Goal: Task Accomplishment & Management: Complete application form

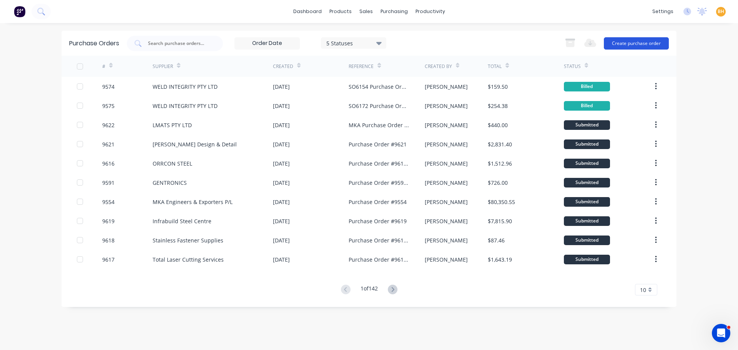
click at [627, 43] on button "Create purchase order" at bounding box center [636, 43] width 65 height 12
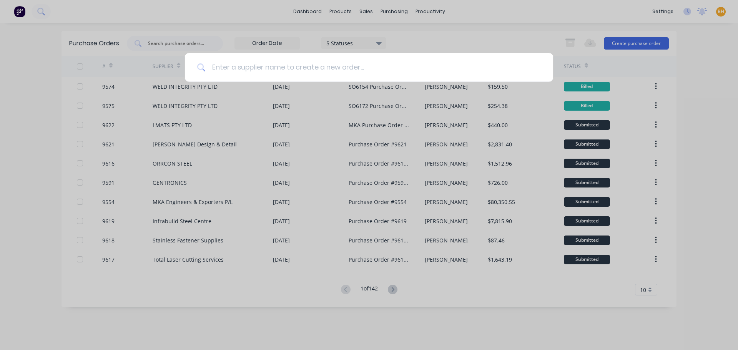
click at [280, 64] on input at bounding box center [373, 67] width 335 height 29
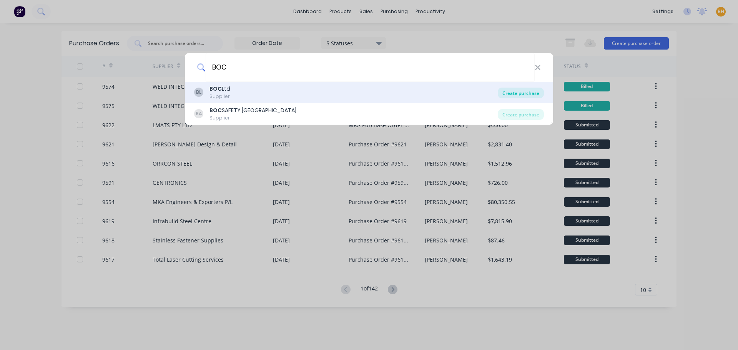
type input "BOC"
click at [518, 91] on div "Create purchase" at bounding box center [521, 93] width 46 height 11
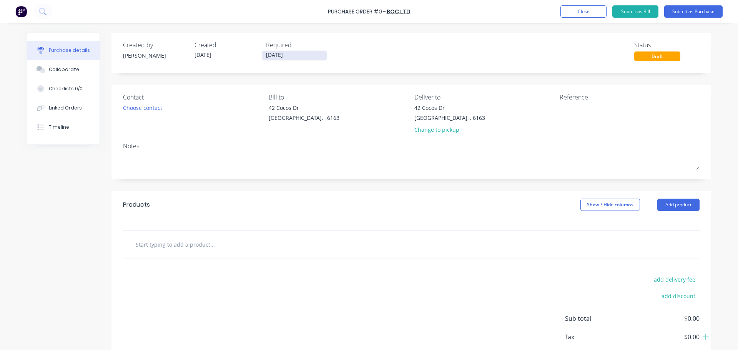
click at [277, 56] on input "[DATE]" at bounding box center [294, 56] width 65 height 10
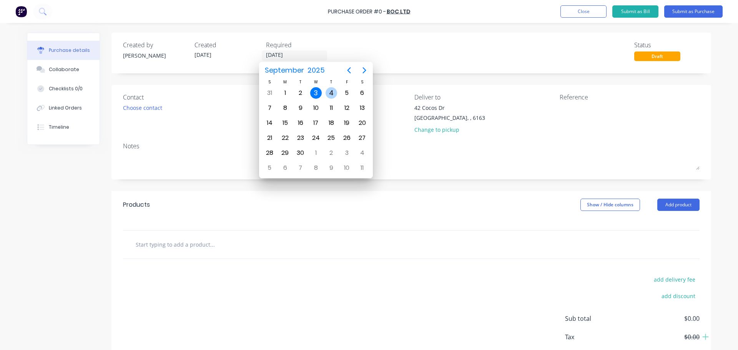
click at [324, 92] on div "4" at bounding box center [331, 93] width 15 height 15
type input "[DATE]"
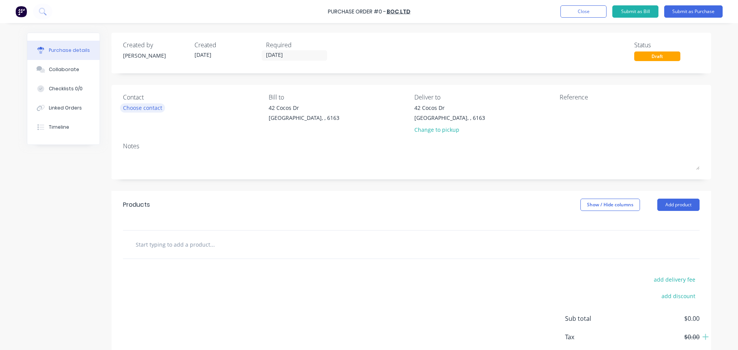
click at [135, 107] on div "Choose contact" at bounding box center [142, 108] width 39 height 8
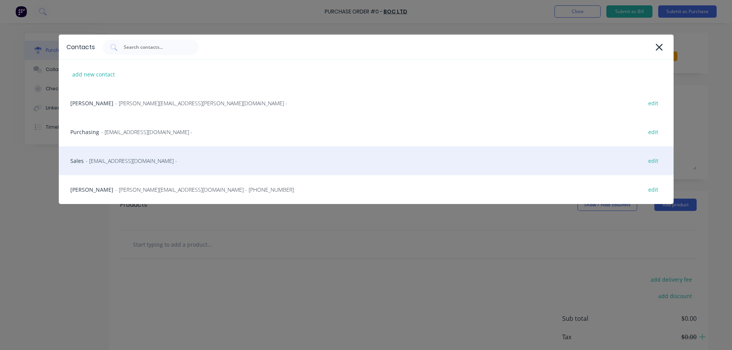
click at [121, 161] on span "- contact@boc.com -" at bounding box center [131, 161] width 91 height 8
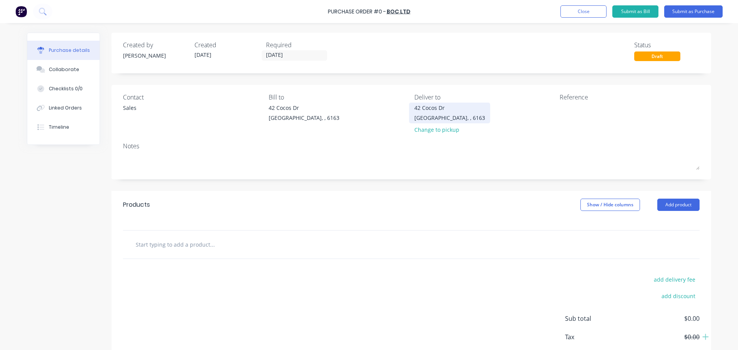
click at [432, 111] on div "42 Cocos Dr" at bounding box center [449, 108] width 71 height 8
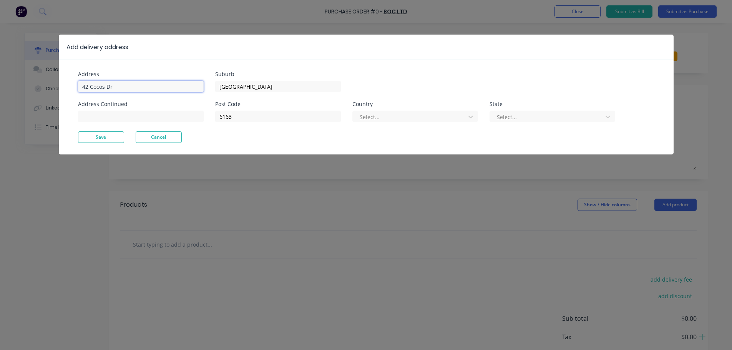
click at [130, 82] on input "42 Cocos Dr" at bounding box center [141, 87] width 126 height 12
type input "4"
type input "[STREET_ADDRESS]"
click at [112, 138] on button "Save" at bounding box center [101, 137] width 46 height 12
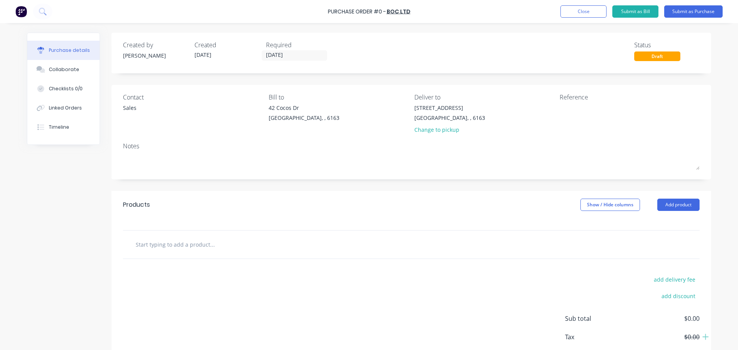
click at [174, 245] on input "text" at bounding box center [212, 244] width 154 height 15
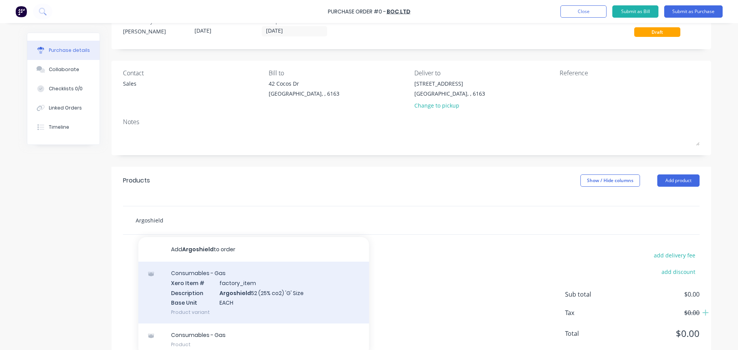
scroll to position [38, 0]
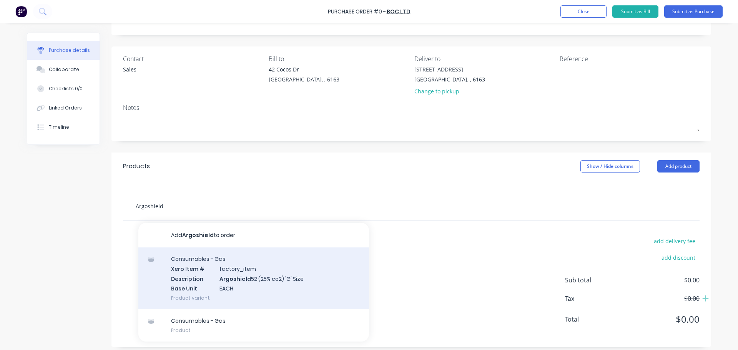
type input "Argoshield"
click at [246, 284] on div "Consumables - Gas Xero Item # factory_item Description Argoshield 52 (25% co2) …" at bounding box center [253, 279] width 231 height 62
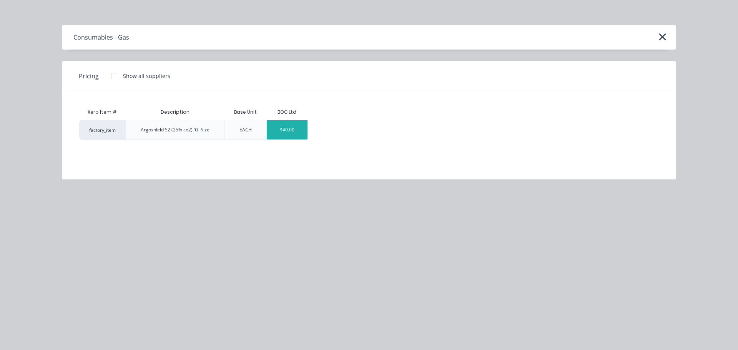
click at [277, 130] on div "$40.00" at bounding box center [287, 129] width 41 height 19
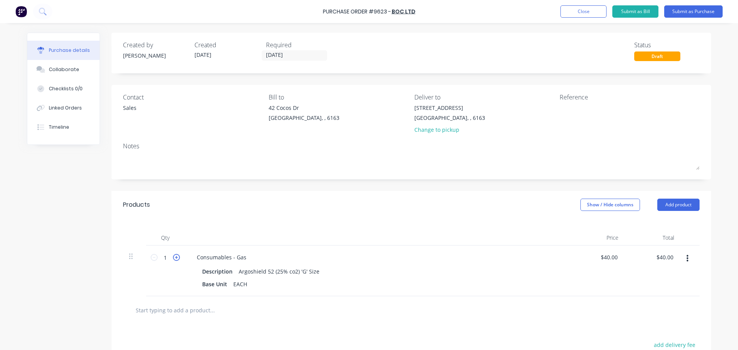
click at [174, 259] on icon at bounding box center [176, 257] width 7 height 7
type input "2"
type input "$80.00"
click at [174, 259] on icon at bounding box center [176, 257] width 7 height 7
type input "3"
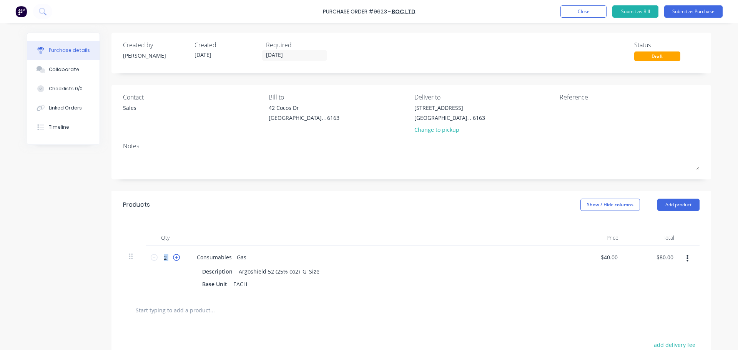
type input "$120.00"
click at [174, 259] on icon at bounding box center [176, 257] width 7 height 7
type input "4"
type input "$160.00"
click at [174, 259] on icon at bounding box center [176, 257] width 7 height 7
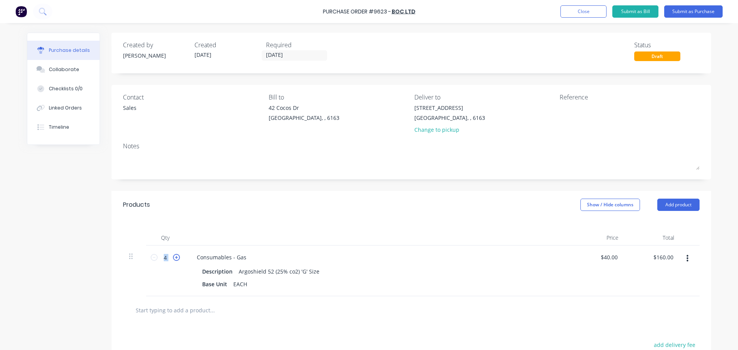
type input "5"
type input "$200.00"
click at [175, 259] on icon at bounding box center [176, 257] width 7 height 7
type input "6"
type input "$240.00"
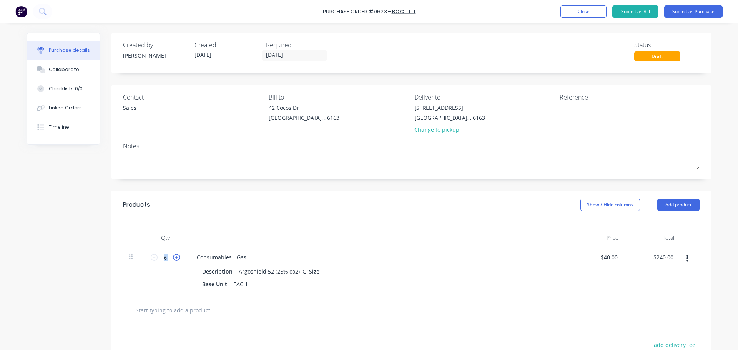
click at [175, 259] on icon at bounding box center [176, 257] width 7 height 7
type input "7"
type input "$280.00"
click at [151, 261] on icon at bounding box center [154, 257] width 7 height 7
type input "6"
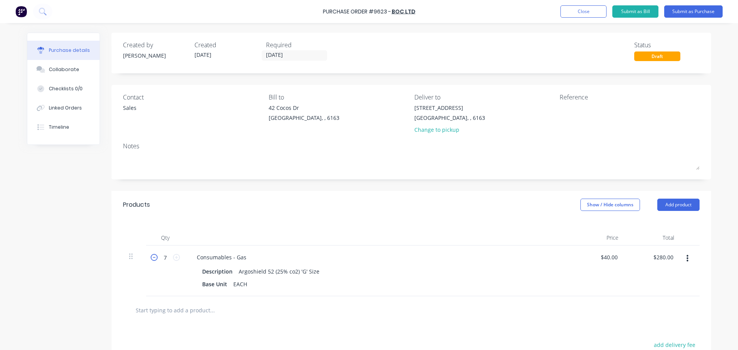
type input "$240.00"
click at [320, 10] on div "Purchase Order #9623 - BOC Ltd Add product Close Submit as Bill Submit as Purch…" at bounding box center [369, 11] width 738 height 23
click at [322, 12] on div "Purchase Order #9623 - BOC Ltd Add product Close Submit as Bill Submit as Purch…" at bounding box center [369, 11] width 738 height 23
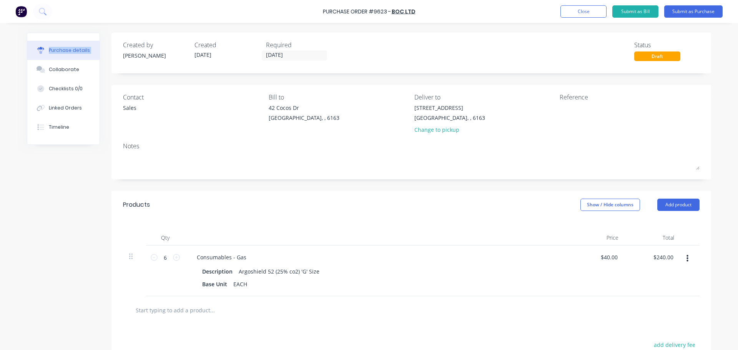
click at [322, 12] on div "Purchase Order #9623 - BOC Ltd Add product Close Submit as Bill Submit as Purch…" at bounding box center [369, 11] width 738 height 23
click at [298, 8] on div "Purchase Order #9623 - BOC Ltd Add product Close Submit as Bill Submit as Purch…" at bounding box center [369, 11] width 738 height 23
click at [383, 58] on div "Created by Bevan Created 03/09/25 Required 04/09/25 Status Draft" at bounding box center [411, 50] width 577 height 21
click at [421, 12] on div "Purchase Order #9623 - BOC Ltd Add product Close Submit as Bill Submit as Purch…" at bounding box center [369, 11] width 738 height 23
drag, startPoint x: 418, startPoint y: 13, endPoint x: 323, endPoint y: 14, distance: 94.6
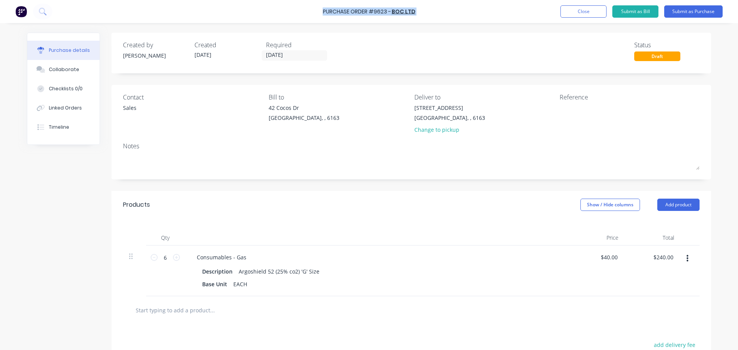
click at [323, 14] on div "Purchase Order #9623 - BOC Ltd Add product Close Submit as Bill Submit as Purch…" at bounding box center [369, 11] width 738 height 23
copy div "Purchase Order #9623 - BOC Ltd Add product Close Submit as Bill Submit as Purch…"
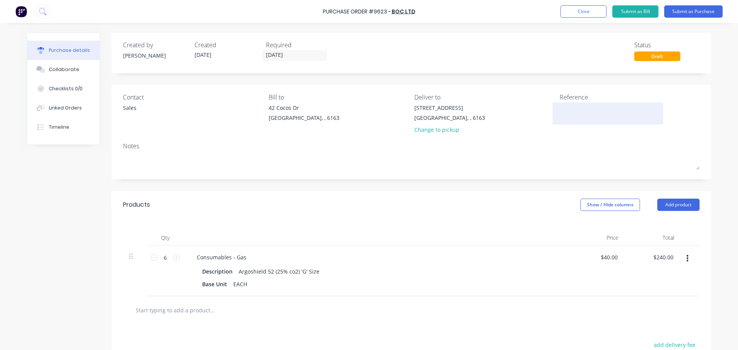
click at [564, 114] on textarea at bounding box center [608, 112] width 96 height 17
paste textarea "Purchase Order #9623 - BOC Ltd"
type textarea "x"
type textarea "Purchase Order #9623 - BOC Ltd"
type textarea "x"
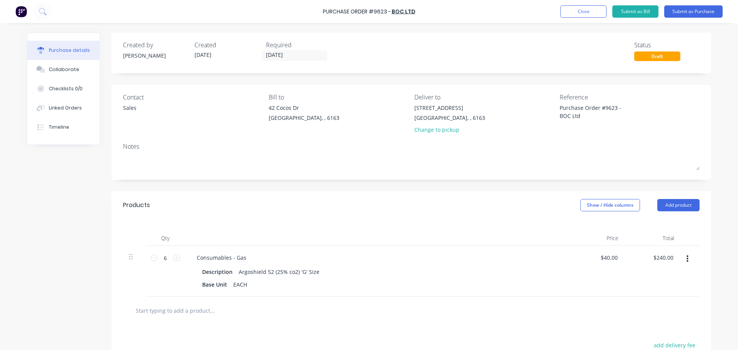
type textarea "Purchase Order #9623 - BOC Ltd"
click at [501, 147] on div "Notes" at bounding box center [411, 146] width 577 height 9
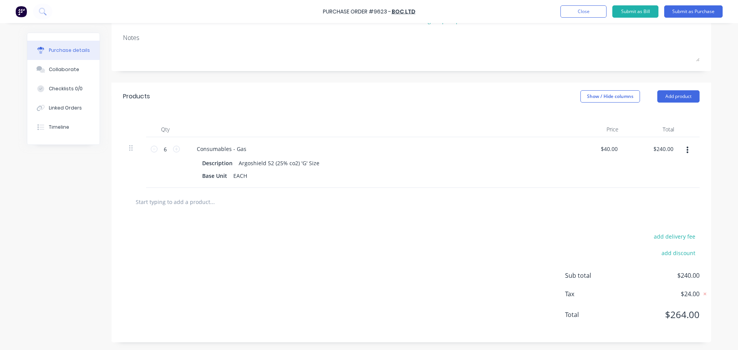
scroll to position [32, 0]
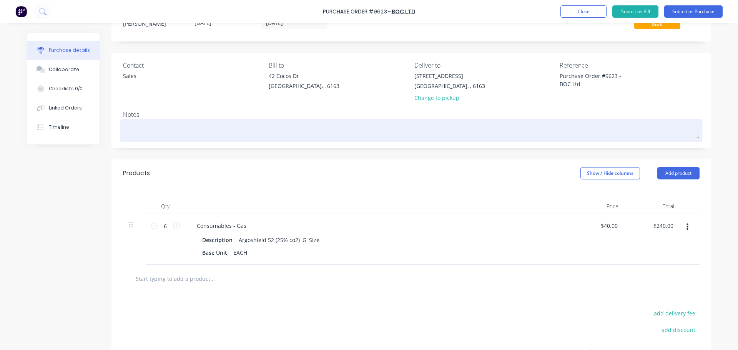
type textarea "x"
click at [139, 129] on textarea at bounding box center [411, 129] width 577 height 17
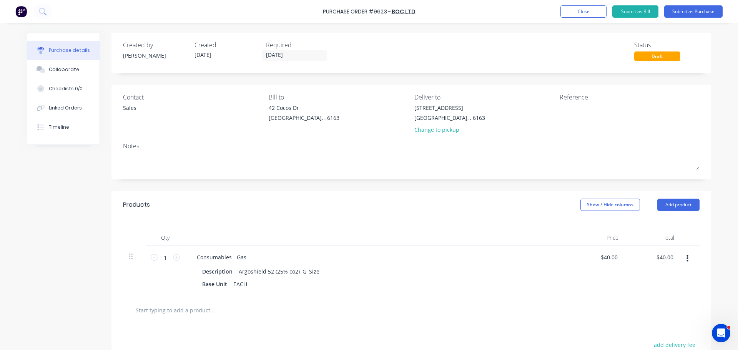
click at [74, 185] on div "Created by [PERSON_NAME] Created [DATE] Required [DATE] Status Draft Contact Sa…" at bounding box center [369, 242] width 684 height 418
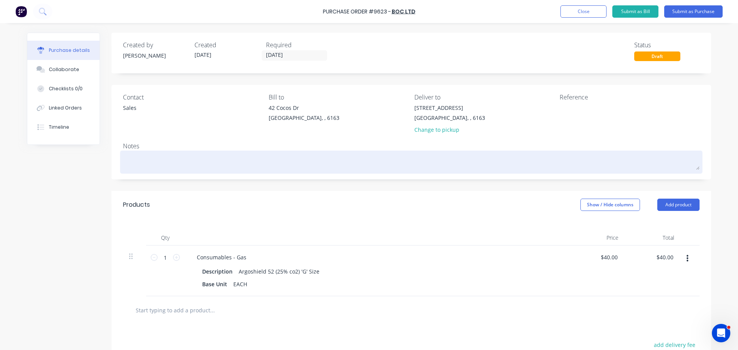
click at [133, 168] on textarea at bounding box center [411, 161] width 577 height 17
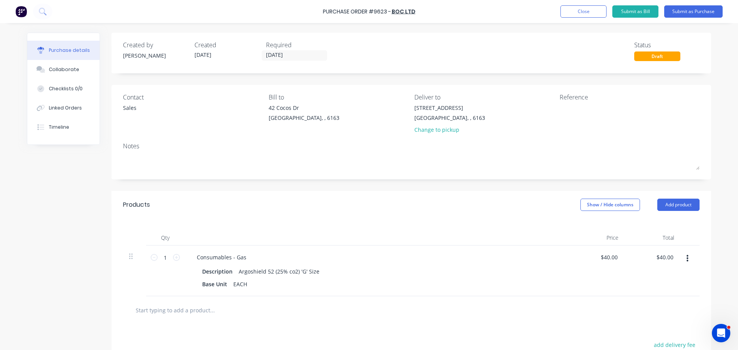
click at [431, 8] on div "Purchase Order #9623 - BOC Ltd Add product Close Submit as Bill Submit as Purch…" at bounding box center [369, 11] width 738 height 23
drag, startPoint x: 429, startPoint y: 9, endPoint x: 318, endPoint y: 13, distance: 111.6
click at [318, 13] on div "Purchase Order #9623 - BOC Ltd Add product Close Submit as Bill Submit as Purch…" at bounding box center [369, 11] width 738 height 23
drag, startPoint x: 318, startPoint y: 12, endPoint x: 324, endPoint y: 13, distance: 5.9
click at [324, 13] on div "Purchase Order #9623 - BOC Ltd Add product Close Submit as Bill Submit as Purch…" at bounding box center [369, 11] width 738 height 23
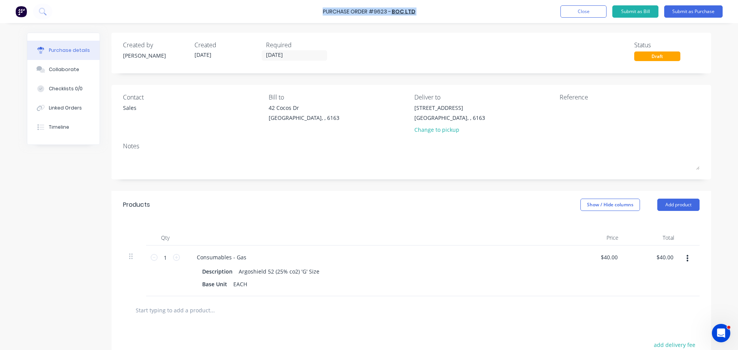
copy div "Purchase Order #9623 - BOC Ltd Add product Close Submit as Bill Submit as Purch…"
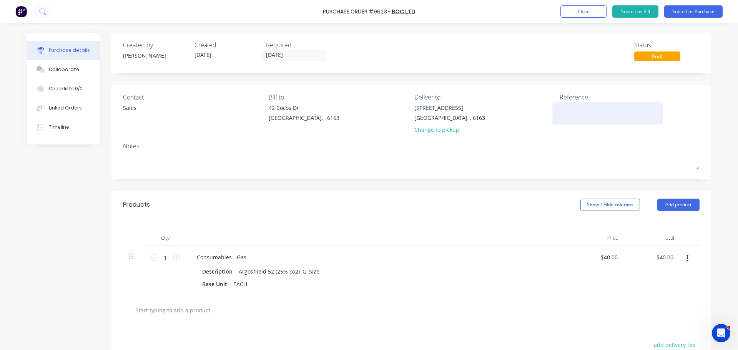
click at [567, 115] on textarea at bounding box center [608, 112] width 96 height 17
paste textarea "Purchase Order #9623 - BOC Ltd"
type textarea "x"
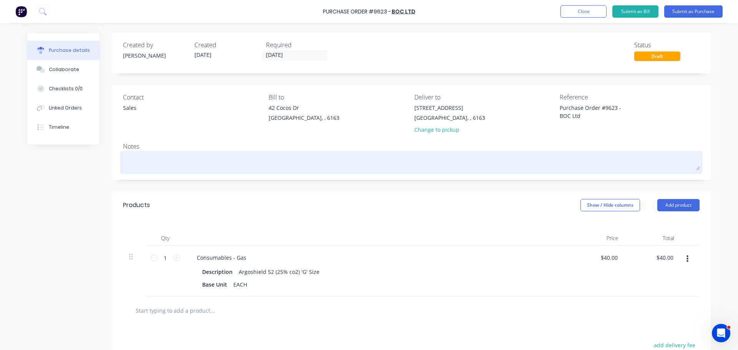
type textarea "Purchase Order #9623 - BOC Ltd"
type textarea "x"
type textarea "Purchase Order #9623 - BOC Ltd"
click at [128, 165] on textarea at bounding box center [411, 161] width 577 height 17
type textarea "x"
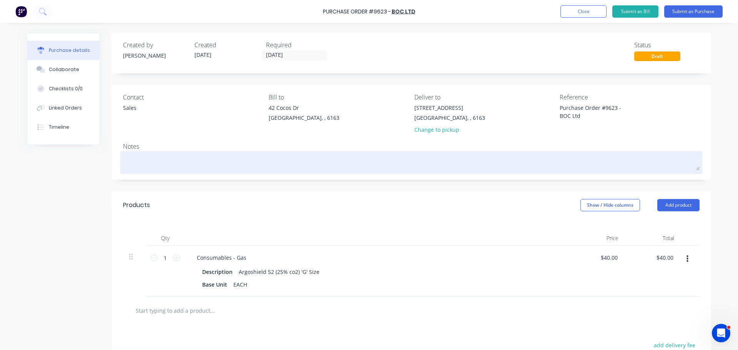
type textarea "R"
type textarea "x"
type textarea "RE"
type textarea "x"
type textarea "REQ"
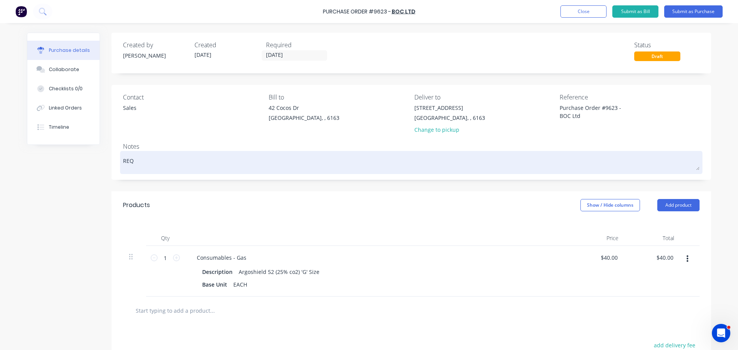
type textarea "x"
type textarea "REQ:"
type textarea "x"
type textarea "REQ:"
type textarea "x"
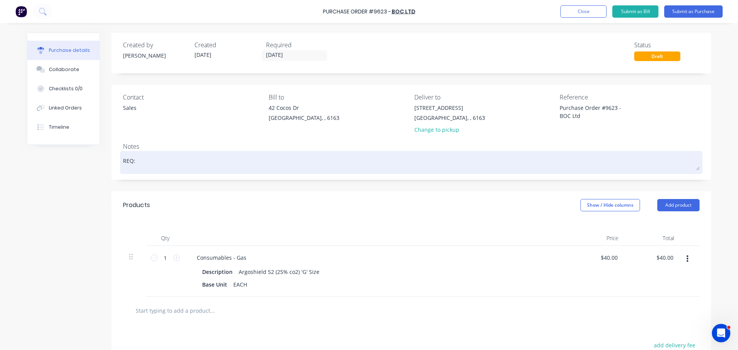
type textarea "REQ: w"
type textarea "x"
type textarea "REQ: ws"
type textarea "x"
type textarea "REQ: ws"
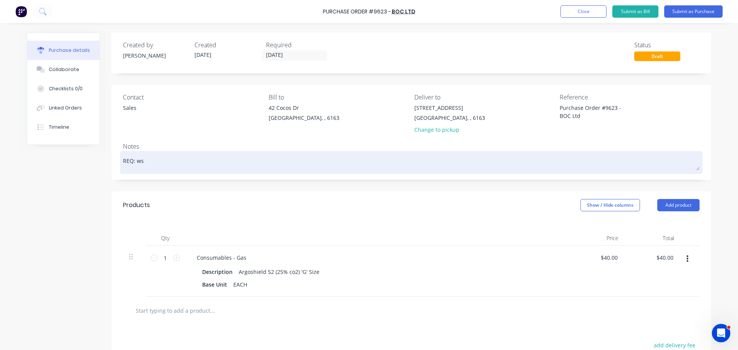
type textarea "x"
type textarea "REQ: ws -"
type textarea "x"
type textarea "REQ: ws -"
type textarea "x"
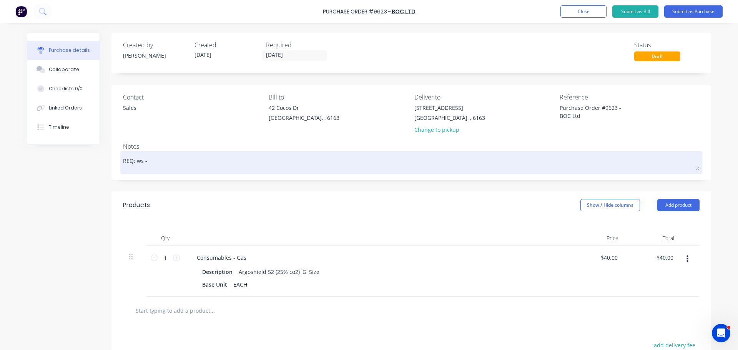
type textarea "REQ: ws -"
type textarea "x"
type textarea "REQ: ws"
type textarea "x"
type textarea "REQ: ws"
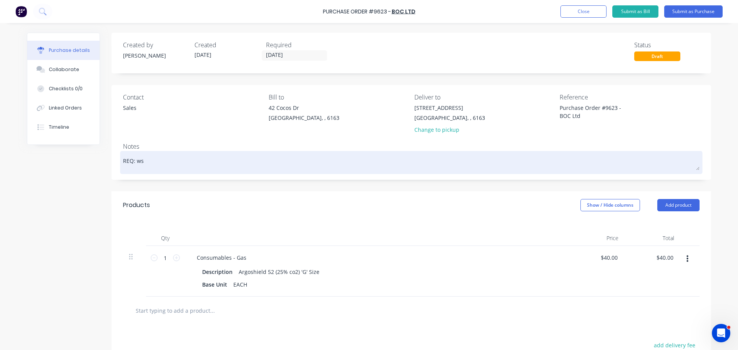
type textarea "x"
type textarea "REQ: w"
type textarea "x"
type textarea "REQ:"
type textarea "x"
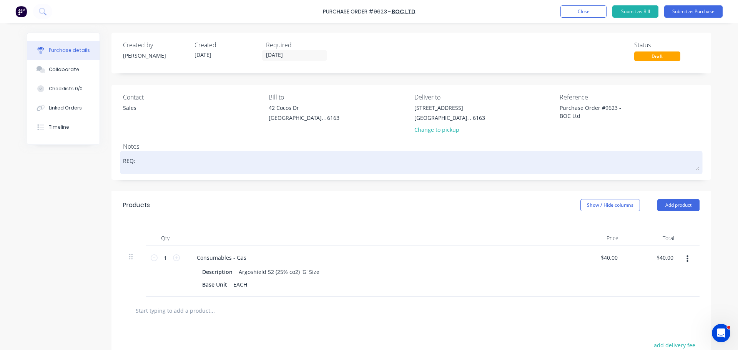
type textarea "REQ: W"
type textarea "x"
type textarea "REQ: WS"
type textarea "x"
type textarea "REQ: WS"
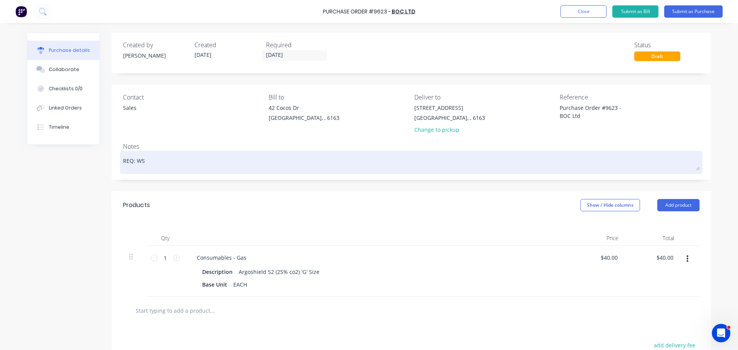
type textarea "x"
type textarea "REQ: WS -"
type textarea "x"
type textarea "REQ: WS -"
type textarea "x"
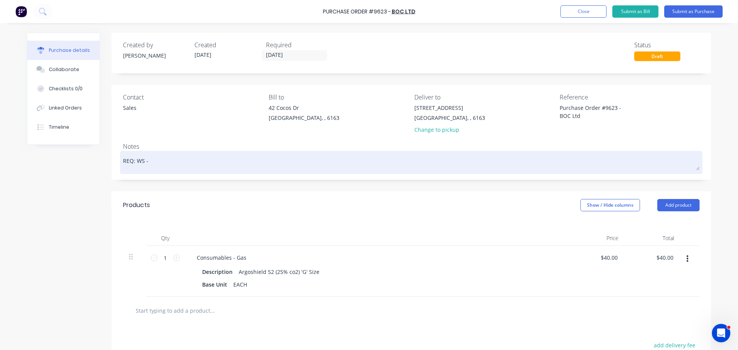
type textarea "REQ: WS - 2"
type textarea "x"
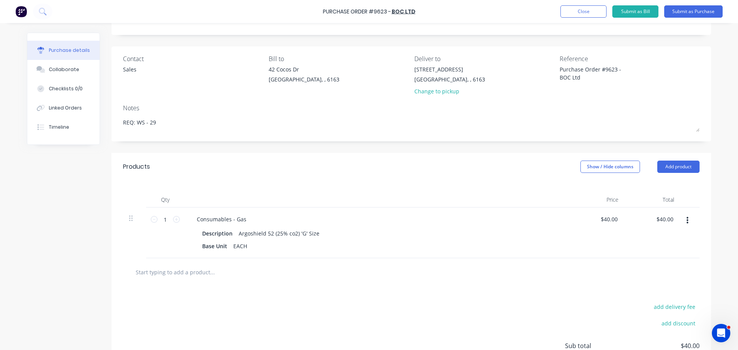
scroll to position [109, 0]
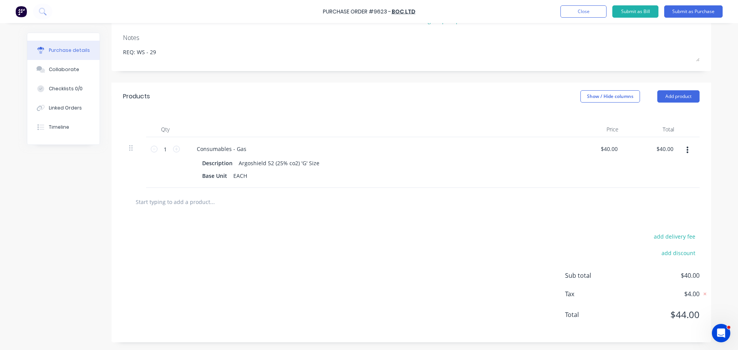
type textarea "REQ: WS - 29"
type textarea "x"
type textarea "REQ: WS - 29"
click at [190, 205] on input "text" at bounding box center [212, 201] width 154 height 15
type textarea "x"
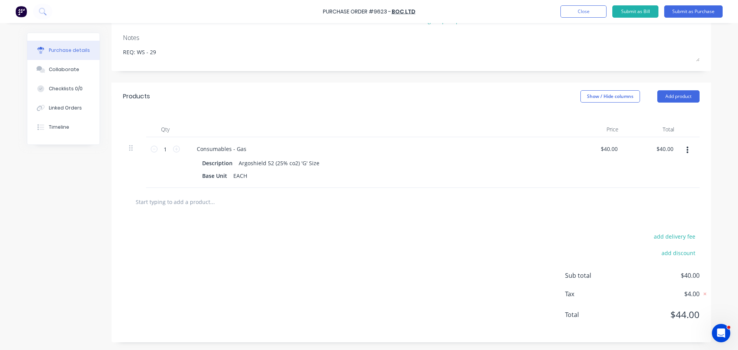
type input "a"
type textarea "x"
type input "ar"
type textarea "x"
type input "arg"
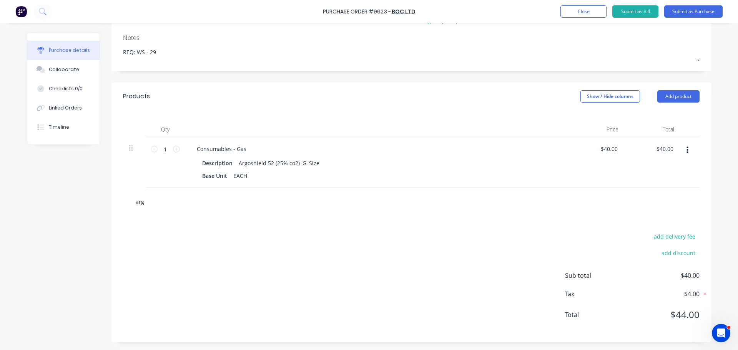
type textarea "x"
type input "argo"
type textarea "x"
type input "argon"
type textarea "x"
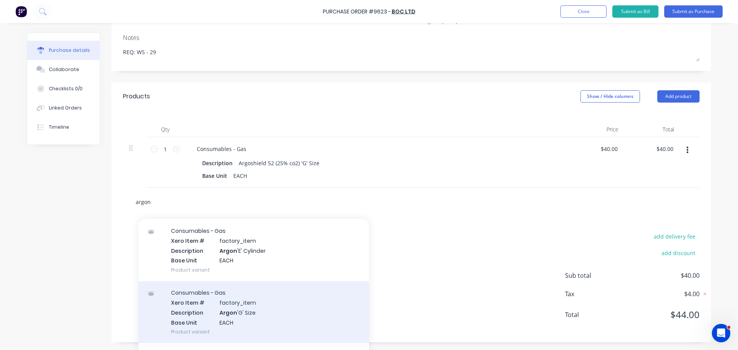
scroll to position [38, 0]
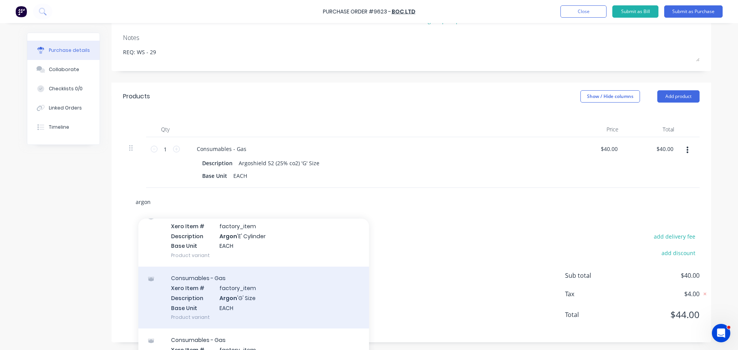
type input "argon"
click at [247, 303] on div "Consumables - Gas Xero Item # factory_item Description Argon 'G' Size Base Unit…" at bounding box center [253, 298] width 231 height 62
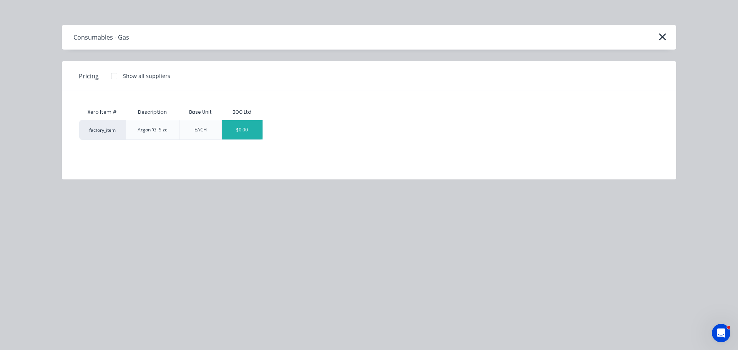
click at [242, 128] on div "$0.00" at bounding box center [242, 129] width 41 height 19
type textarea "x"
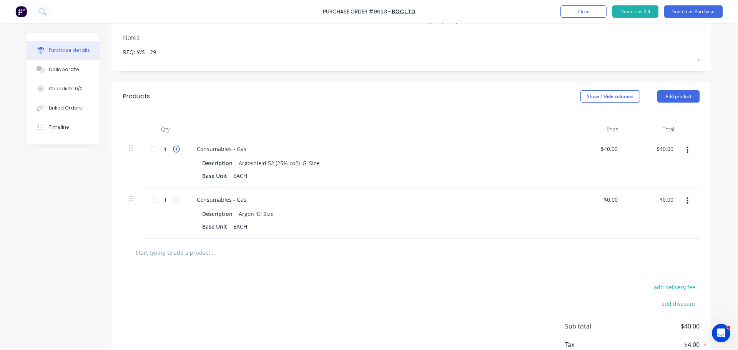
click at [173, 150] on icon at bounding box center [176, 149] width 7 height 7
type textarea "x"
type input "2"
type input "$80.00"
click at [173, 150] on icon at bounding box center [176, 149] width 7 height 7
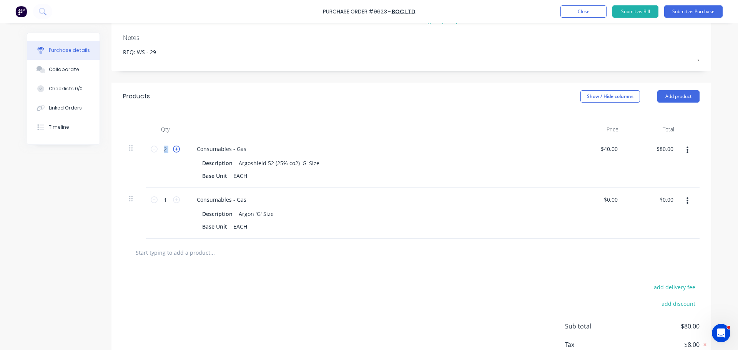
type textarea "x"
type input "3"
type input "$120.00"
click at [173, 150] on icon at bounding box center [176, 149] width 7 height 7
type textarea "x"
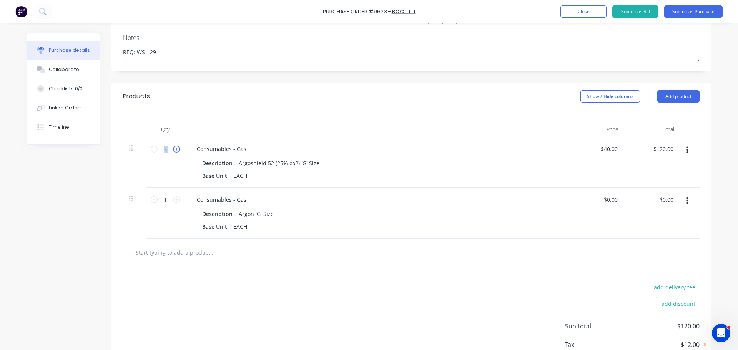
type input "4"
type input "$160.00"
click at [173, 150] on icon at bounding box center [176, 149] width 7 height 7
type textarea "x"
type input "5"
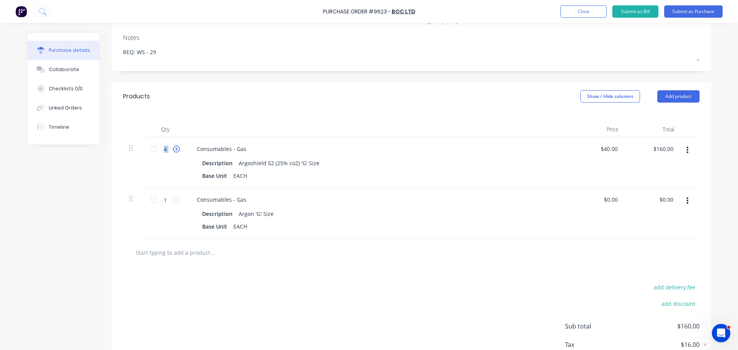
type input "$200.00"
click at [173, 150] on icon at bounding box center [176, 149] width 7 height 7
type textarea "x"
type input "6"
type input "$240.00"
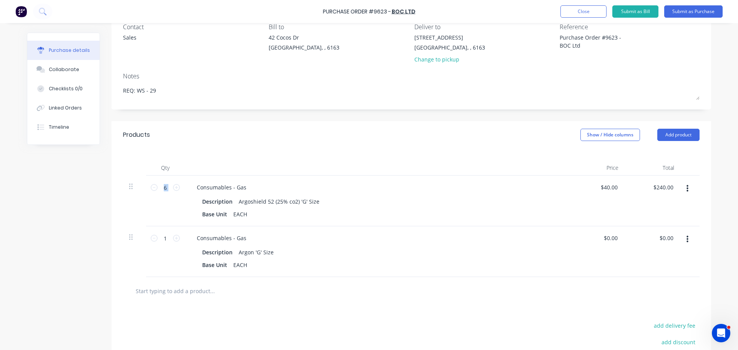
scroll to position [0, 0]
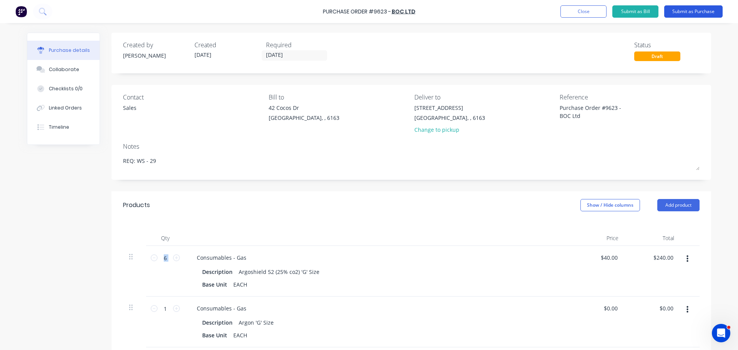
click at [684, 10] on button "Submit as Purchase" at bounding box center [693, 11] width 58 height 12
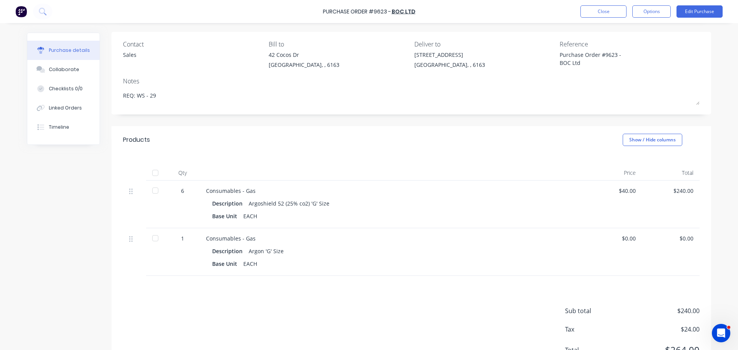
scroll to position [88, 0]
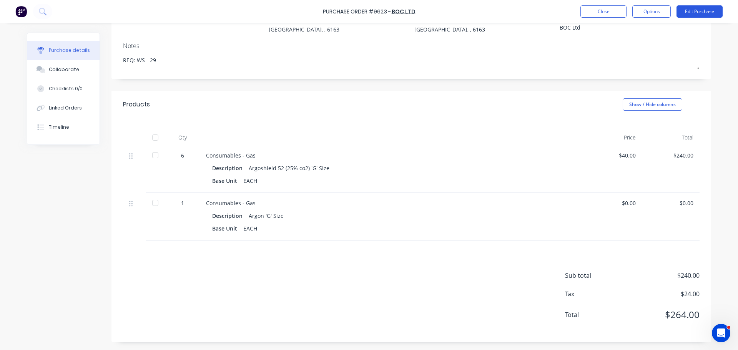
click at [696, 10] on button "Edit Purchase" at bounding box center [700, 11] width 46 height 12
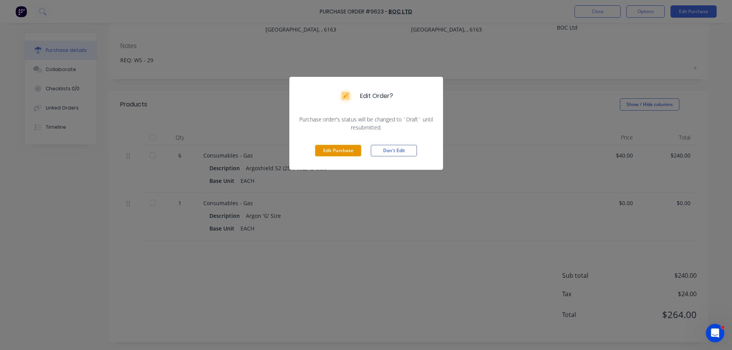
click at [351, 151] on button "Edit Purchase" at bounding box center [338, 151] width 46 height 12
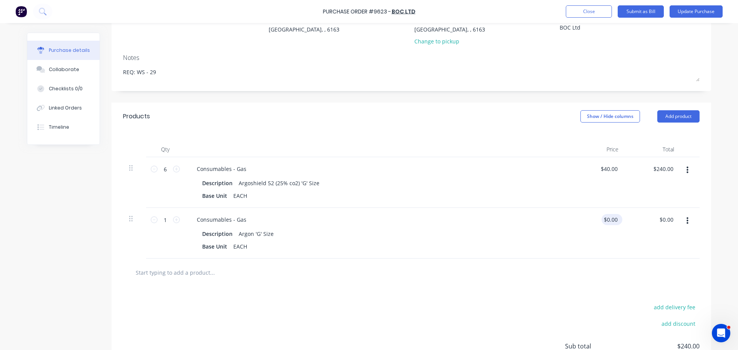
type textarea "x"
click at [613, 220] on input "0.0000" at bounding box center [611, 219] width 18 height 11
type input "0"
type input "48"
type textarea "x"
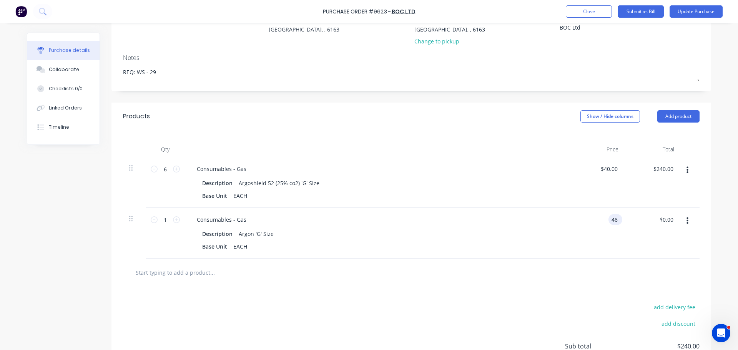
type input "$48.00"
type input "48.00"
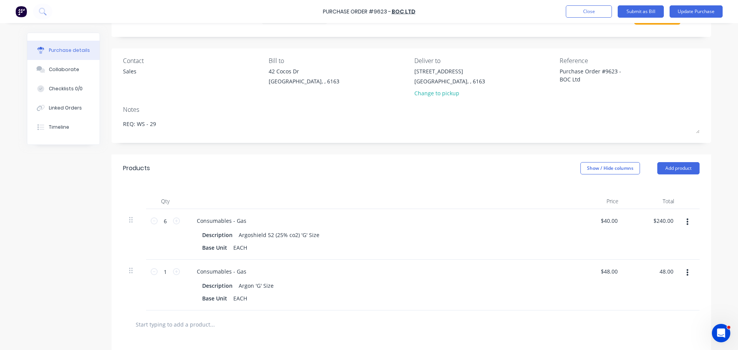
scroll to position [0, 0]
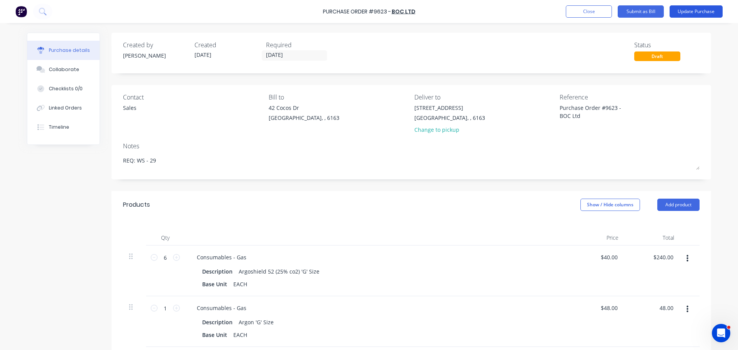
type textarea "x"
type input "$48.00"
click at [699, 7] on button "Update Purchase" at bounding box center [696, 11] width 53 height 12
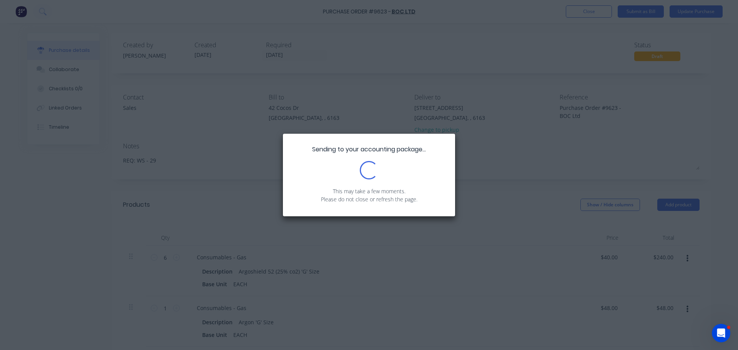
type textarea "x"
